Goal: Task Accomplishment & Management: Use online tool/utility

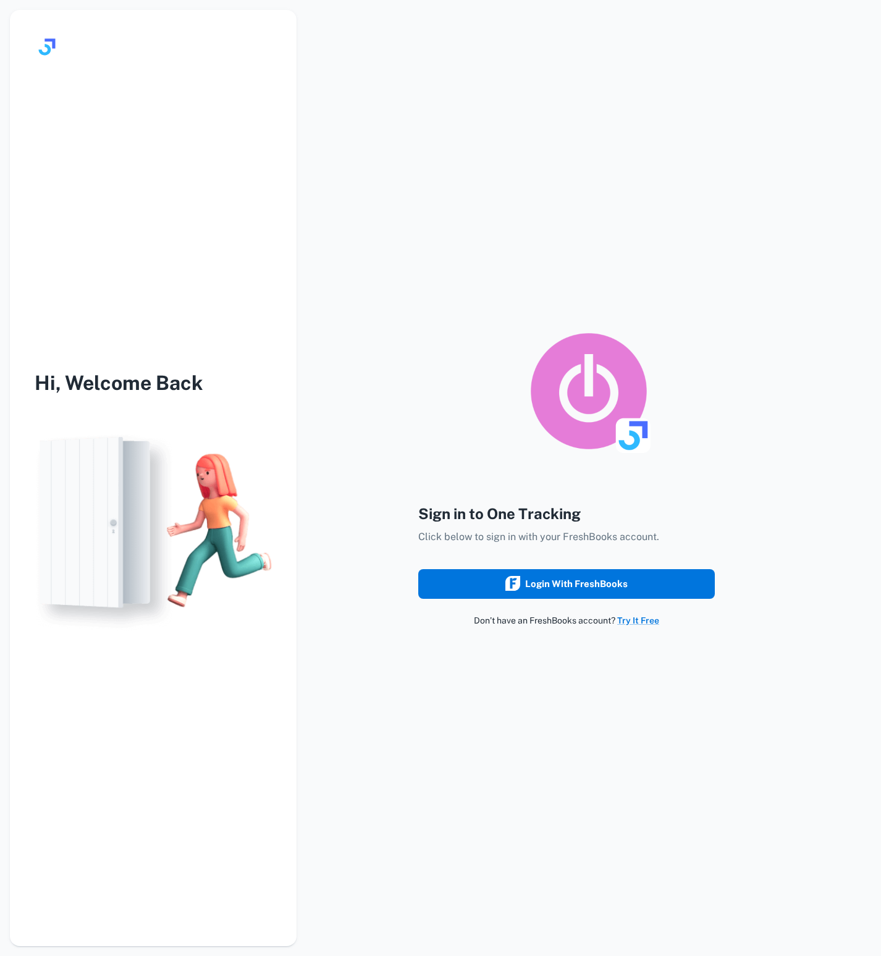
click at [582, 578] on div "Login with FreshBooks" at bounding box center [567, 584] width 122 height 16
